Goal: Task Accomplishment & Management: Manage account settings

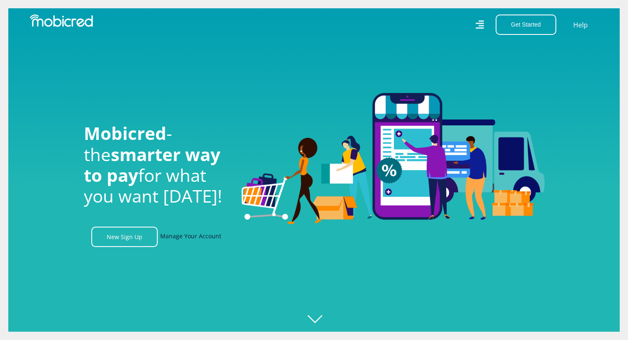
click at [188, 238] on link "Manage Your Account" at bounding box center [190, 237] width 61 height 20
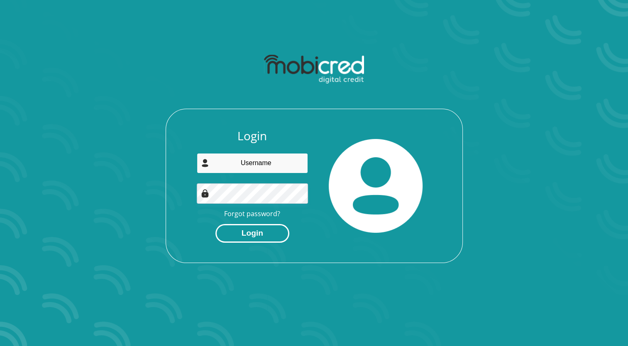
type input "lanseria@taxshop.co.za"
click at [229, 235] on button "Login" at bounding box center [252, 233] width 74 height 19
